Goal: Task Accomplishment & Management: Manage account settings

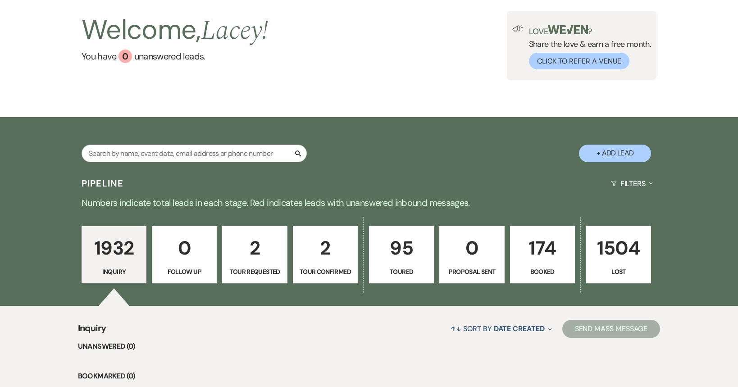
scroll to position [45, 0]
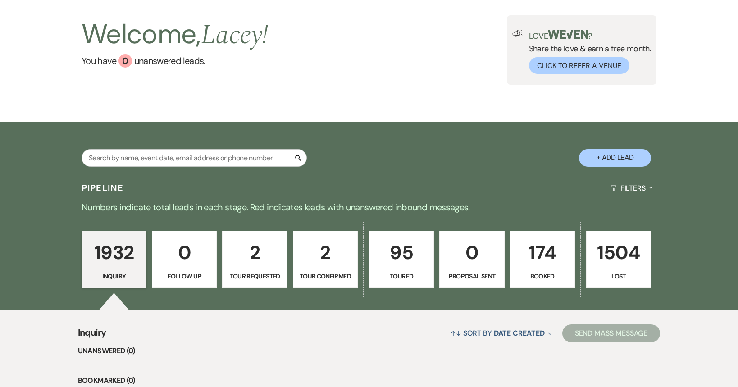
click at [306, 278] on p "Tour Confirmed" at bounding box center [325, 276] width 53 height 10
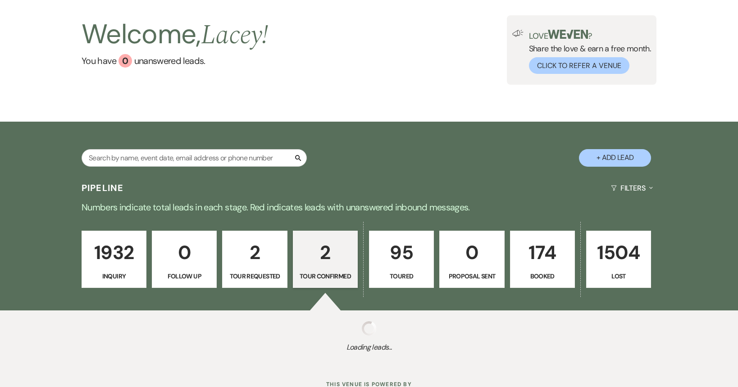
select select "4"
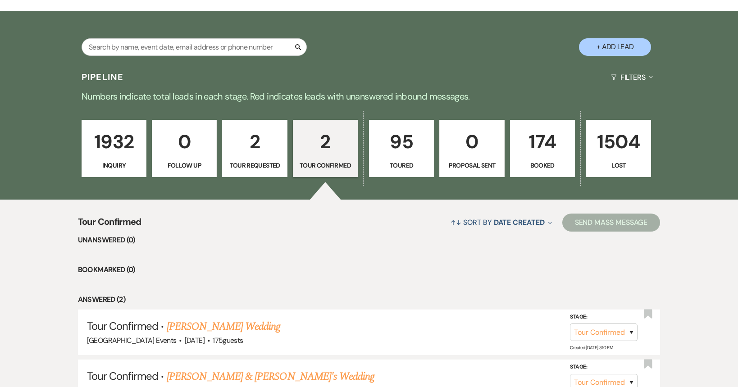
scroll to position [247, 0]
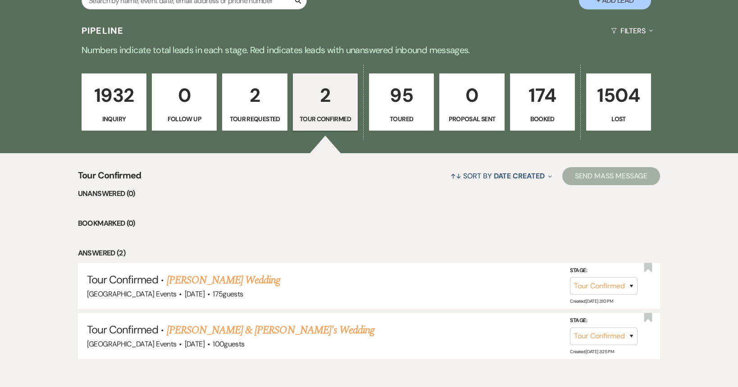
click at [250, 90] on p "2" at bounding box center [254, 95] width 53 height 30
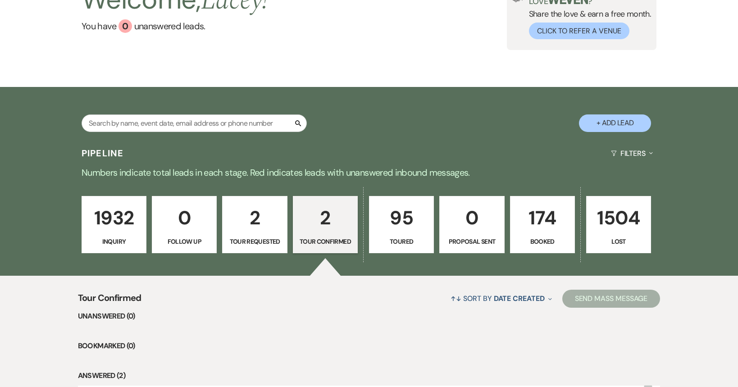
select select "2"
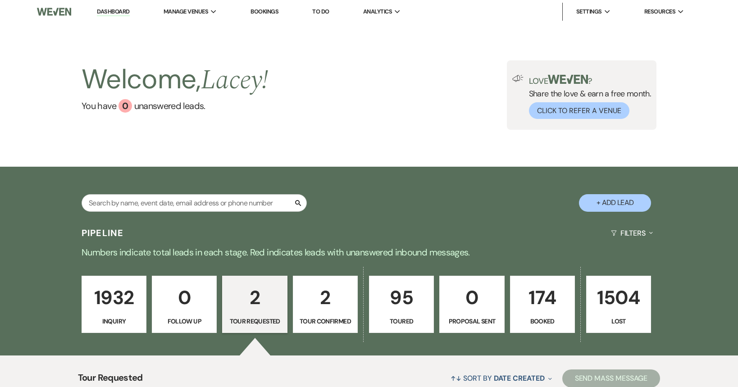
click at [119, 12] on link "Dashboard" at bounding box center [113, 12] width 32 height 9
